Goal: Book appointment/travel/reservation

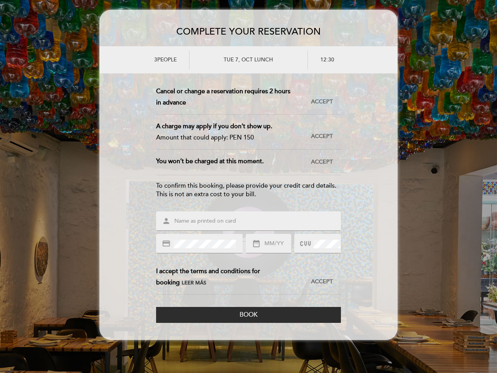
click at [249, 186] on div "To confirm this booking, please provide your credit card details. This is not a…" at bounding box center [248, 190] width 185 height 18
click at [249, 179] on div "This reservation requires a prepayment. Amount to be paid: PEN 150 Accept Accep…" at bounding box center [248, 142] width 185 height 113
click at [322, 102] on span "Accept" at bounding box center [322, 102] width 22 height 8
click at [322, 137] on span "Accept" at bounding box center [322, 136] width 22 height 8
click at [322, 162] on span "Accept" at bounding box center [322, 162] width 22 height 8
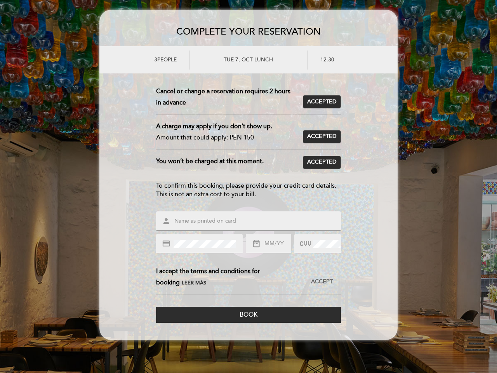
click at [182, 283] on span "Leer más" at bounding box center [194, 283] width 24 height 6
click at [322, 282] on span "Accept" at bounding box center [322, 282] width 22 height 8
click at [249, 315] on span "Book" at bounding box center [249, 315] width 18 height 8
